Goal: Navigation & Orientation: Find specific page/section

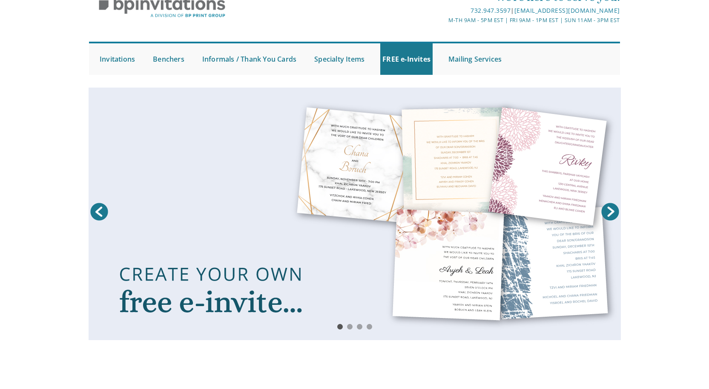
click at [124, 101] on link at bounding box center [355, 214] width 532 height 253
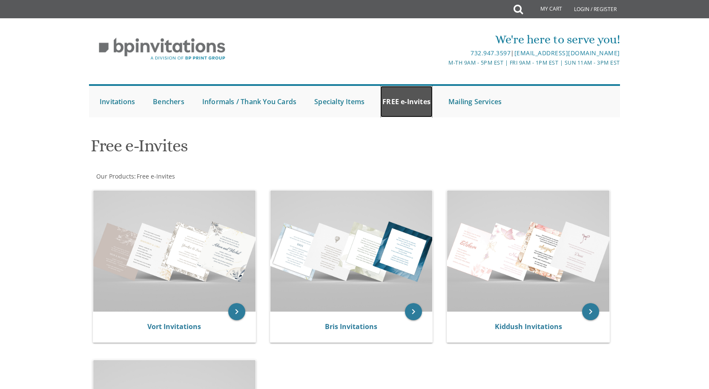
click at [411, 102] on link "FREE e-Invites" at bounding box center [406, 101] width 52 height 31
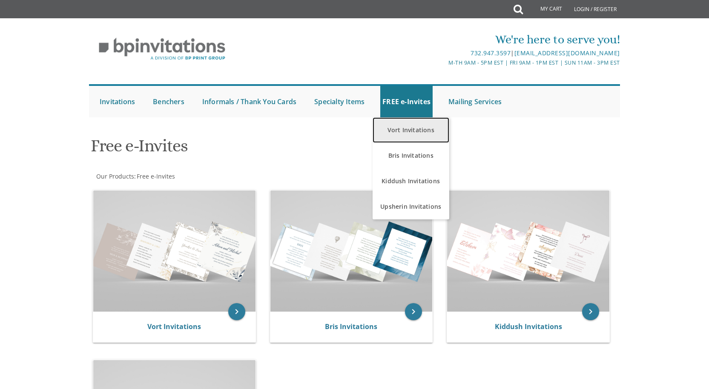
click at [419, 132] on link "Vort Invitations" at bounding box center [410, 130] width 77 height 26
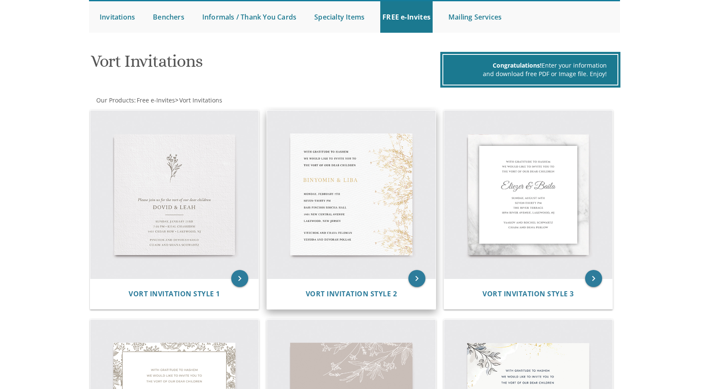
scroll to position [85, 0]
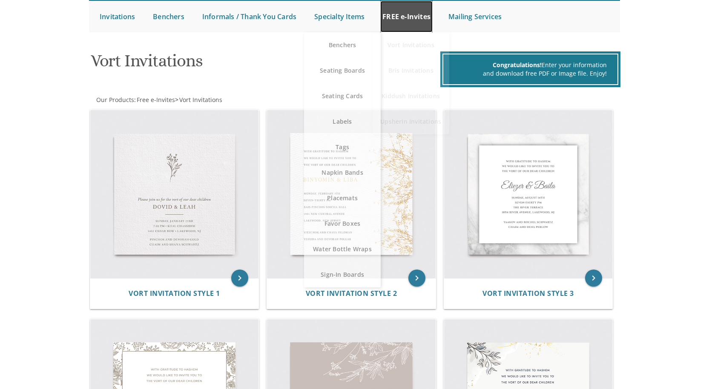
click at [389, 19] on link "FREE e-Invites" at bounding box center [406, 16] width 52 height 31
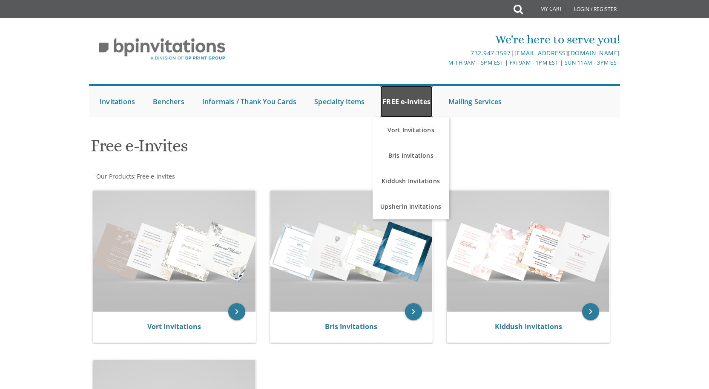
click at [401, 106] on link "FREE e-Invites" at bounding box center [406, 101] width 52 height 31
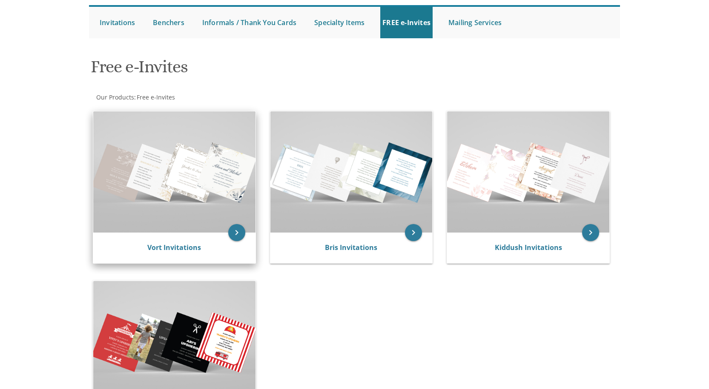
scroll to position [85, 0]
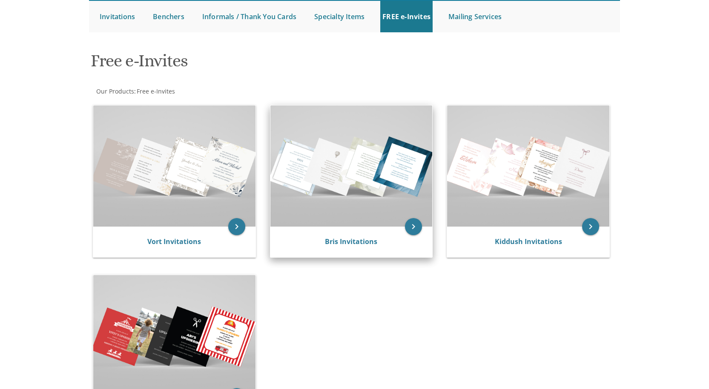
click at [307, 168] on img at bounding box center [351, 166] width 162 height 121
click at [405, 224] on icon "keyboard_arrow_right" at bounding box center [413, 226] width 17 height 17
click at [412, 226] on icon "keyboard_arrow_right" at bounding box center [413, 226] width 17 height 17
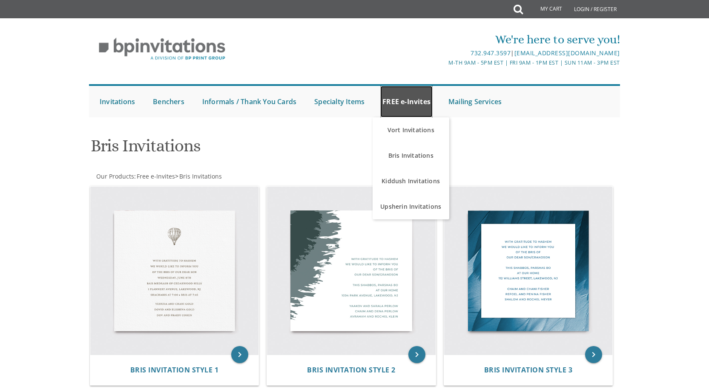
click at [418, 99] on link "FREE e-Invites" at bounding box center [406, 101] width 52 height 31
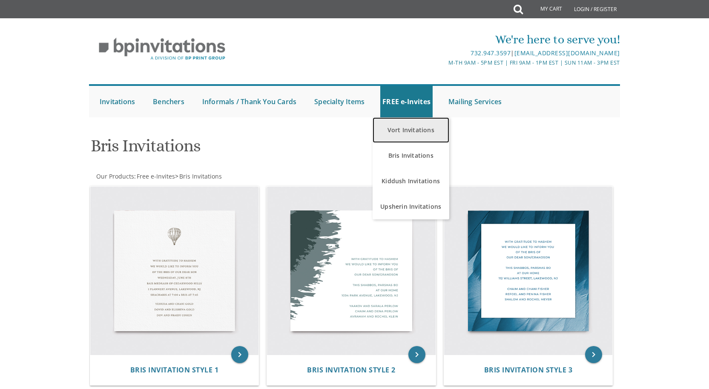
click at [414, 123] on link "Vort Invitations" at bounding box center [410, 130] width 77 height 26
click at [405, 137] on link "Vort Invitations" at bounding box center [410, 130] width 77 height 26
click at [417, 133] on link "Vort Invitations" at bounding box center [410, 130] width 77 height 26
click at [414, 131] on link "Vort Invitations" at bounding box center [410, 130] width 77 height 26
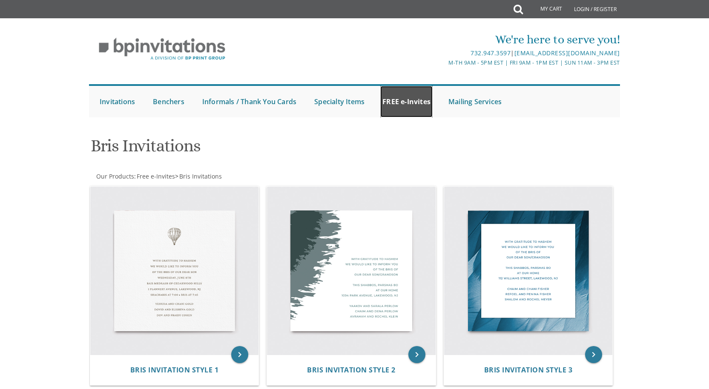
click at [412, 95] on link "FREE e-Invites" at bounding box center [406, 101] width 52 height 31
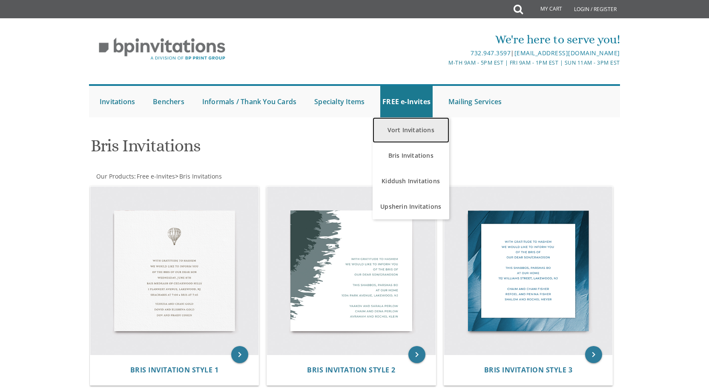
click at [397, 136] on link "Vort Invitations" at bounding box center [410, 130] width 77 height 26
click at [389, 126] on link "Vort Invitations" at bounding box center [410, 130] width 77 height 26
click at [409, 130] on link "Vort Invitations" at bounding box center [410, 130] width 77 height 26
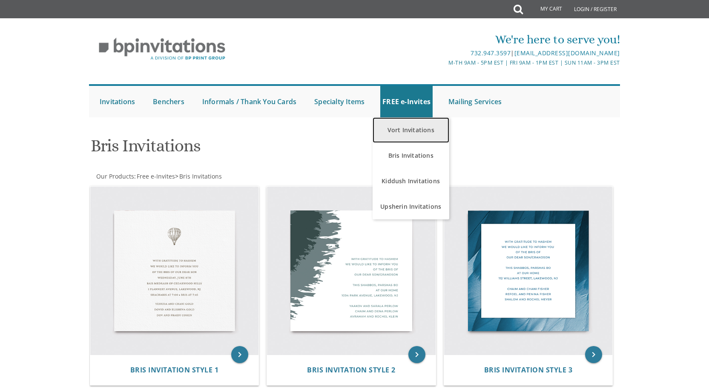
click at [409, 130] on link "Vort Invitations" at bounding box center [410, 130] width 77 height 26
